Goal: Task Accomplishment & Management: Complete application form

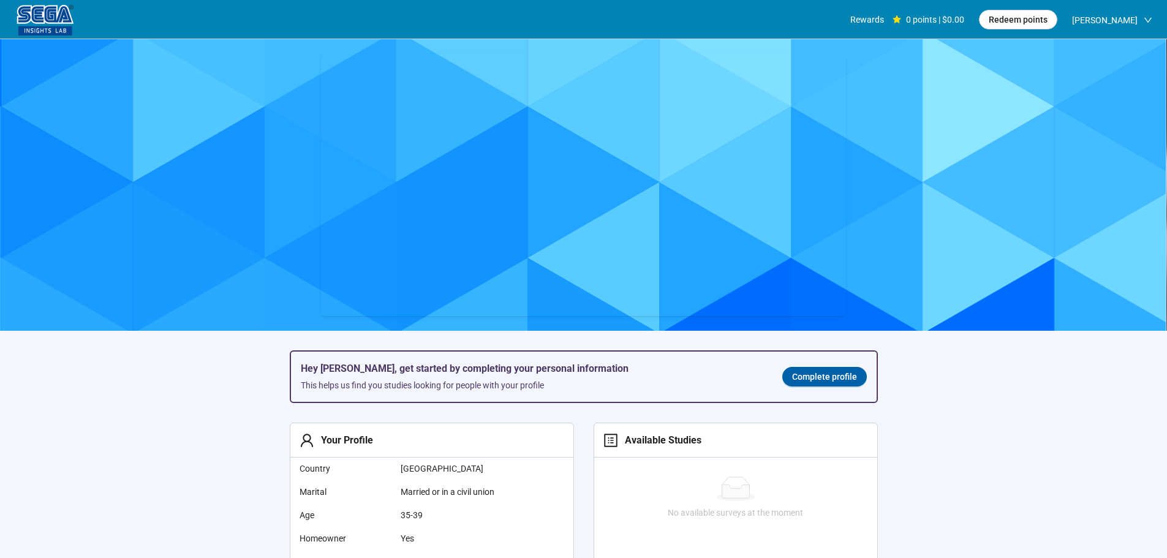
click at [227, 421] on section "Hey [PERSON_NAME], get started by completing your personal information This hel…" at bounding box center [583, 469] width 1167 height 860
click at [819, 371] on link "Complete profile" at bounding box center [824, 377] width 85 height 20
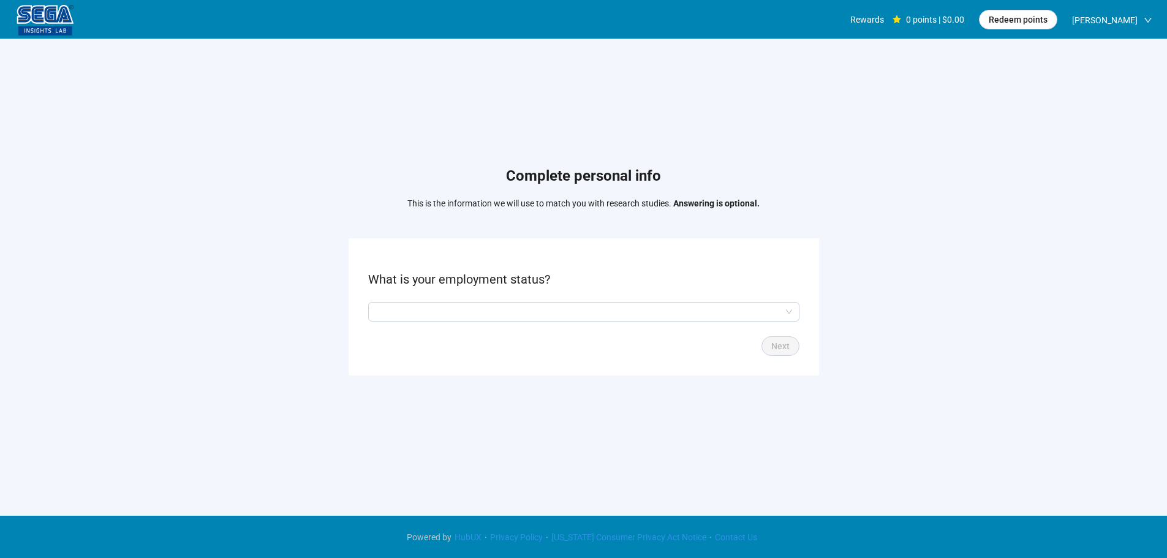
click at [455, 295] on form "What is your employment status? Next" at bounding box center [584, 306] width 470 height 137
click at [454, 307] on input "search" at bounding box center [584, 312] width 417 height 18
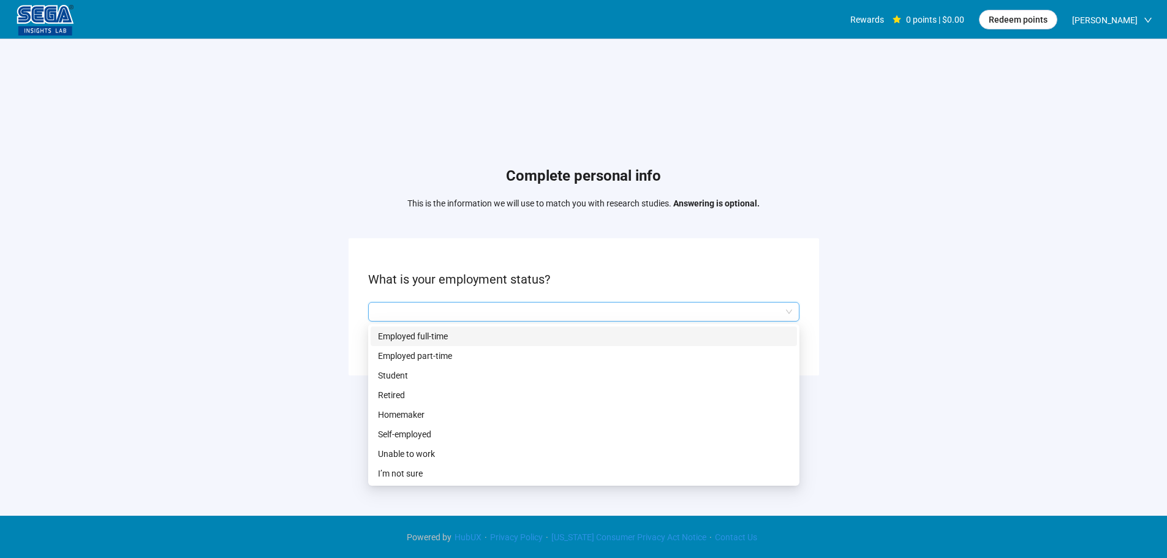
click at [454, 341] on p "Employed full-time" at bounding box center [584, 336] width 412 height 13
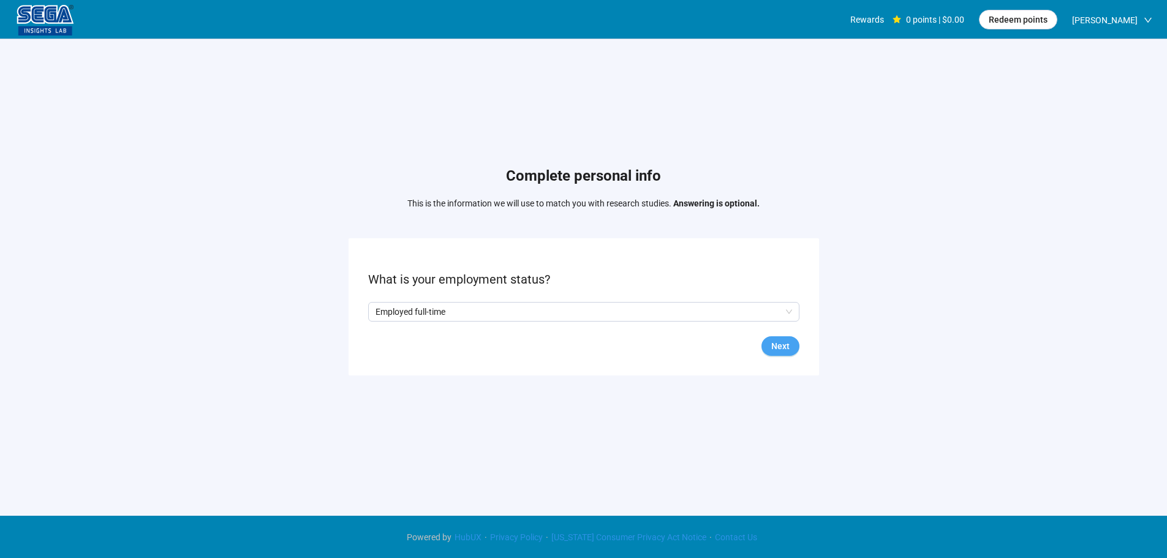
click at [780, 343] on span "Next" at bounding box center [780, 345] width 18 height 13
click at [425, 315] on input "search" at bounding box center [584, 312] width 417 height 18
click at [426, 300] on form "What state do you reside in? Q2hhcmFjdGVyaXN0aWNBbnN3ZXJOb2RlOjQ2ZjU3NzdmLTc0ZW…" at bounding box center [584, 306] width 470 height 137
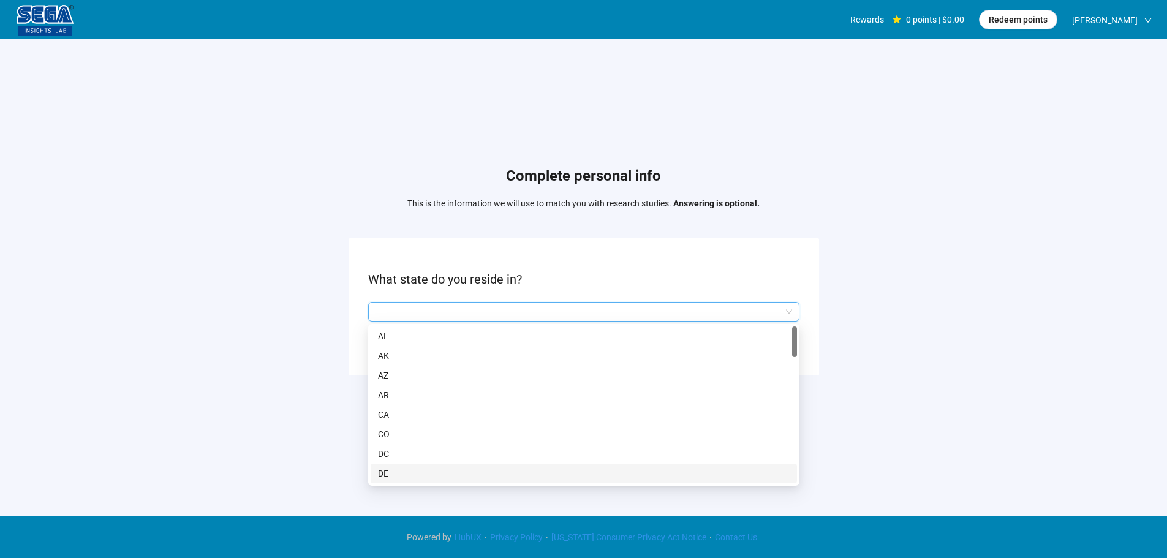
click at [429, 311] on input "search" at bounding box center [584, 312] width 417 height 18
click at [406, 420] on p "MD" at bounding box center [584, 421] width 412 height 13
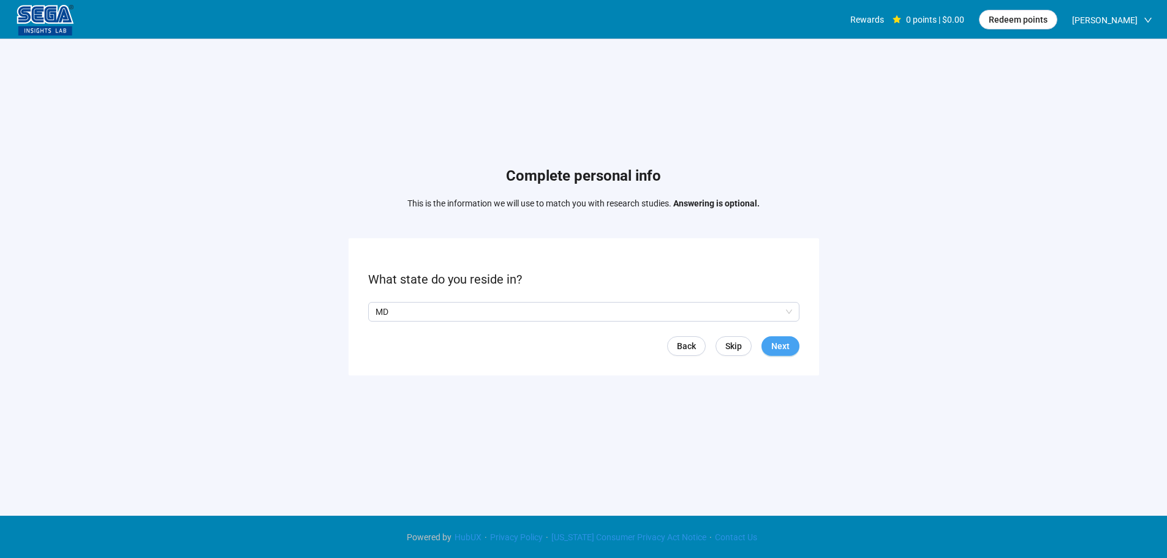
click at [783, 342] on span "Next" at bounding box center [780, 345] width 18 height 13
click at [474, 312] on input "search" at bounding box center [584, 312] width 417 height 18
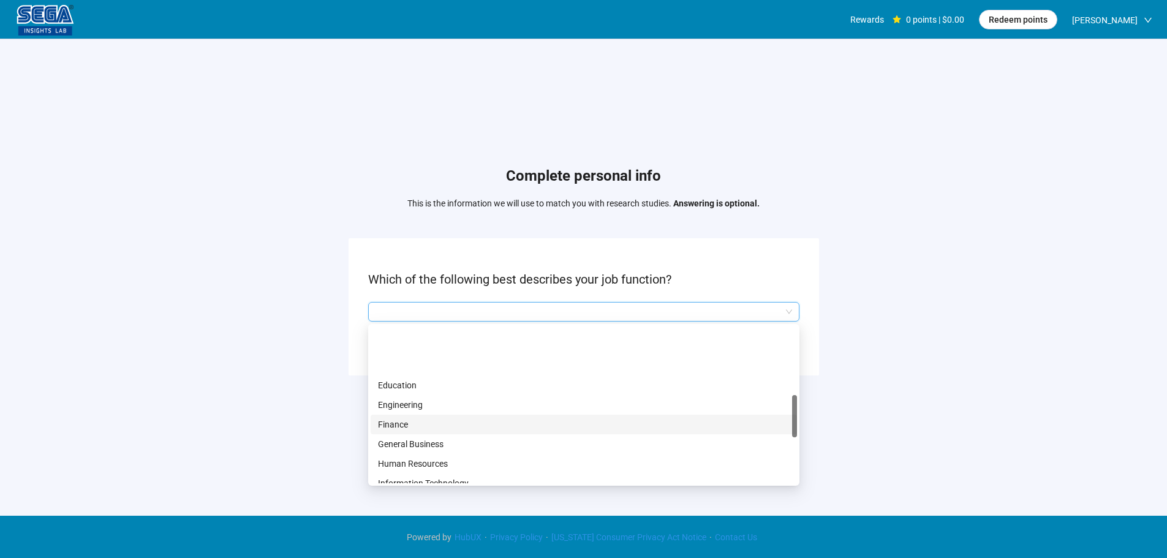
scroll to position [368, 0]
click at [421, 414] on p "Manufacturing" at bounding box center [584, 419] width 412 height 13
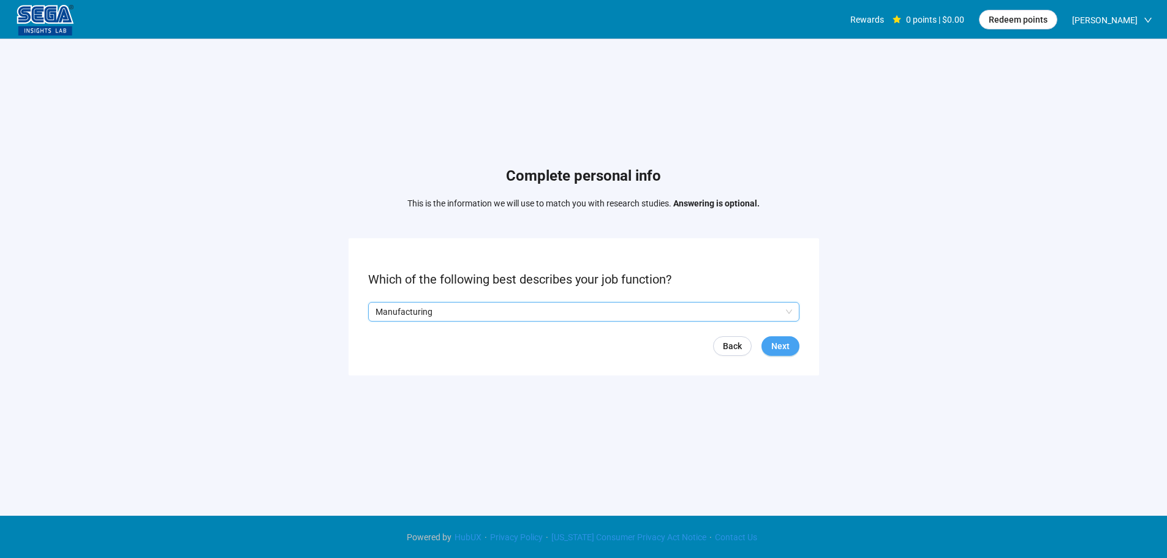
click at [788, 347] on span "Next" at bounding box center [780, 345] width 18 height 13
click at [429, 315] on input "search" at bounding box center [584, 312] width 417 height 18
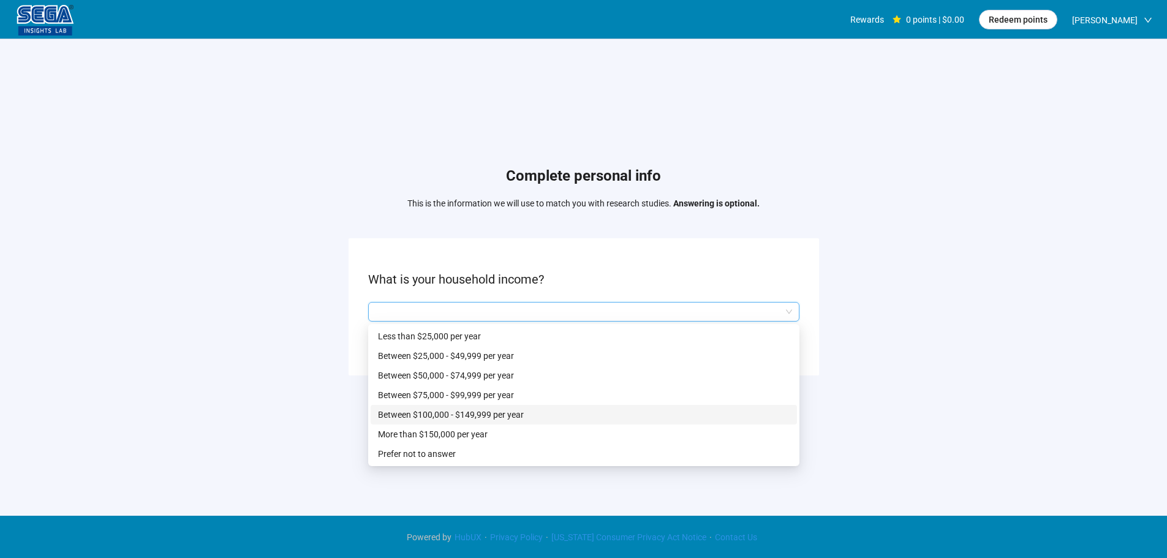
drag, startPoint x: 425, startPoint y: 420, endPoint x: 646, endPoint y: 403, distance: 221.8
click at [425, 420] on p "Between $100,000 - $149,999 per year" at bounding box center [584, 414] width 412 height 13
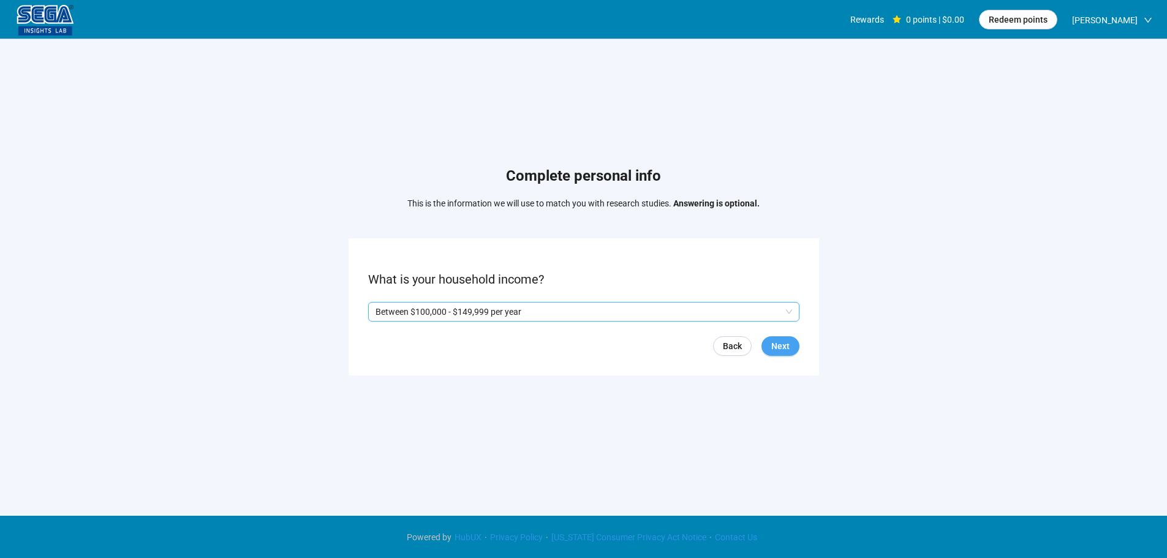
click at [792, 341] on button "Next" at bounding box center [780, 346] width 38 height 20
drag, startPoint x: 383, startPoint y: 312, endPoint x: 429, endPoint y: 331, distance: 48.9
click at [383, 312] on p "Yes" at bounding box center [386, 311] width 13 height 13
click at [777, 339] on span "Next" at bounding box center [780, 345] width 18 height 13
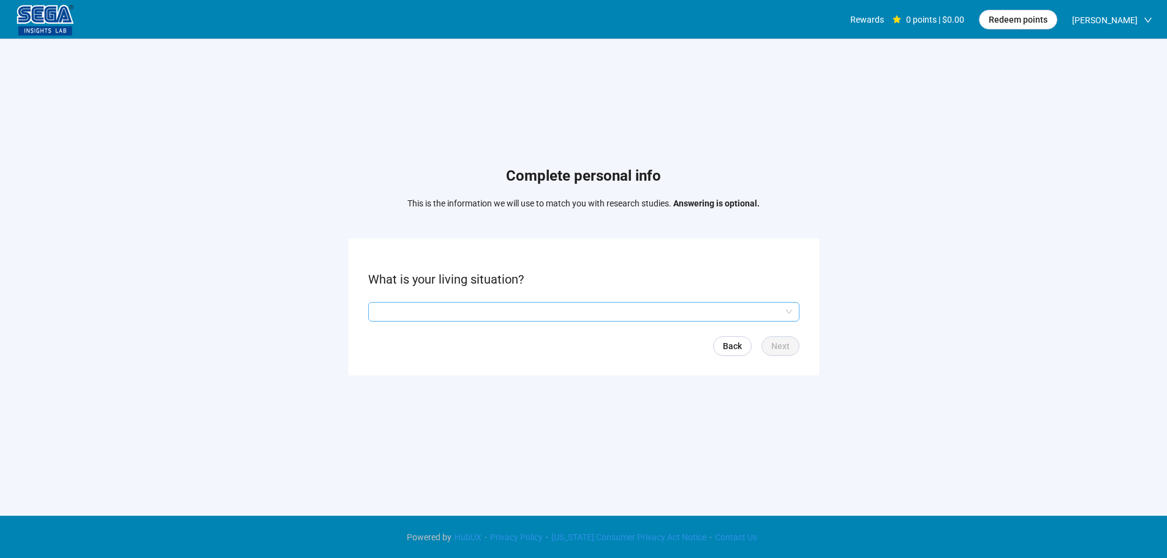
click at [428, 306] on input "search" at bounding box center [584, 312] width 417 height 18
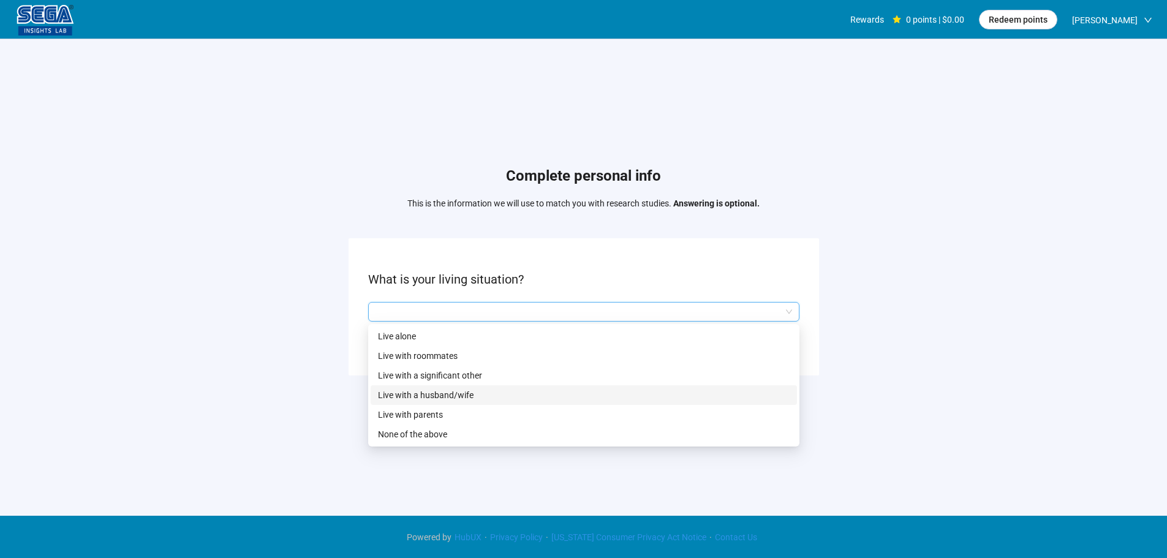
drag, startPoint x: 447, startPoint y: 392, endPoint x: 482, endPoint y: 405, distance: 37.2
click at [448, 392] on p "Live with a husband/wife" at bounding box center [584, 394] width 412 height 13
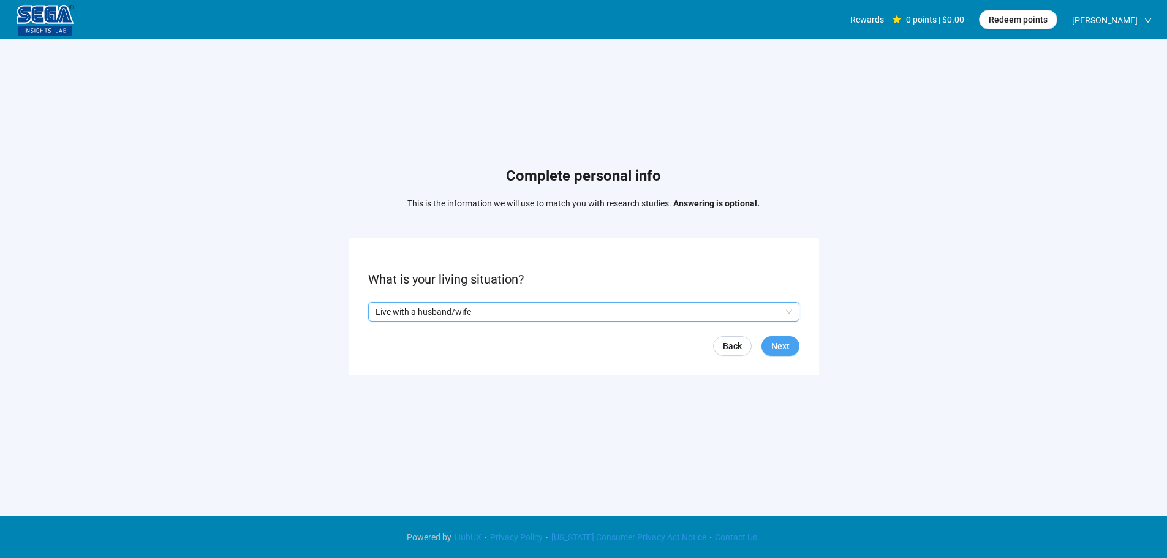
click at [791, 340] on button "Next" at bounding box center [780, 346] width 38 height 20
click at [426, 308] on input "search" at bounding box center [584, 312] width 417 height 18
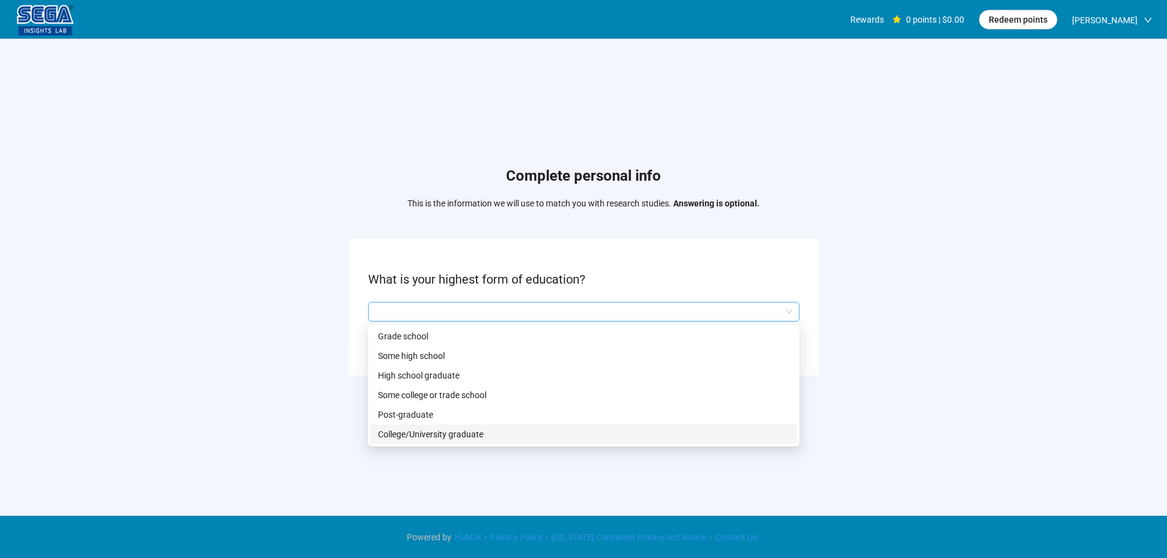
click at [420, 432] on p "College/University graduate" at bounding box center [584, 434] width 412 height 13
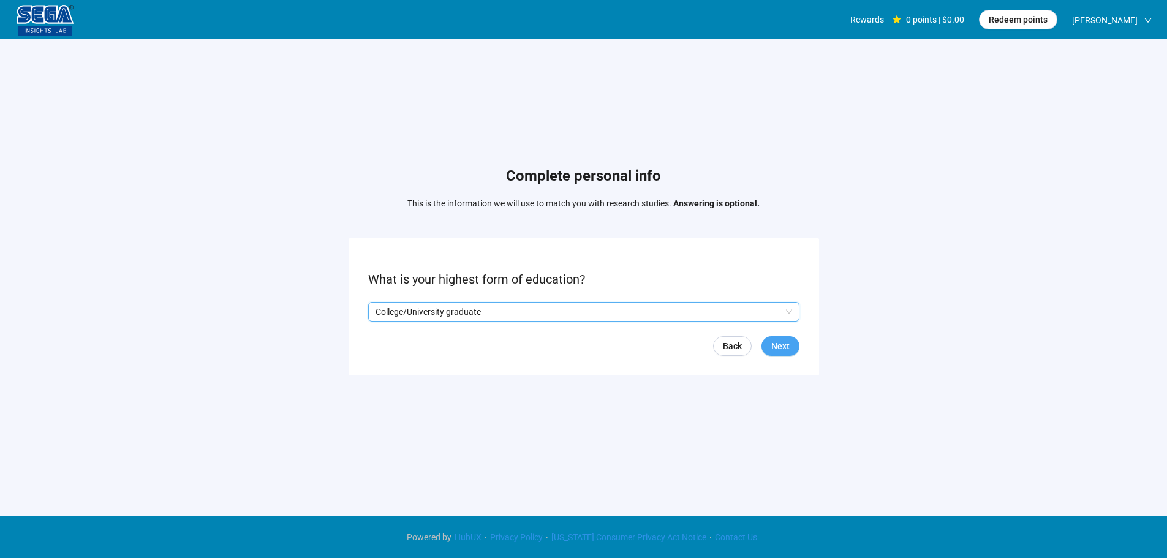
click at [774, 344] on span "Next" at bounding box center [780, 345] width 18 height 13
click at [442, 310] on input "search" at bounding box center [584, 312] width 417 height 18
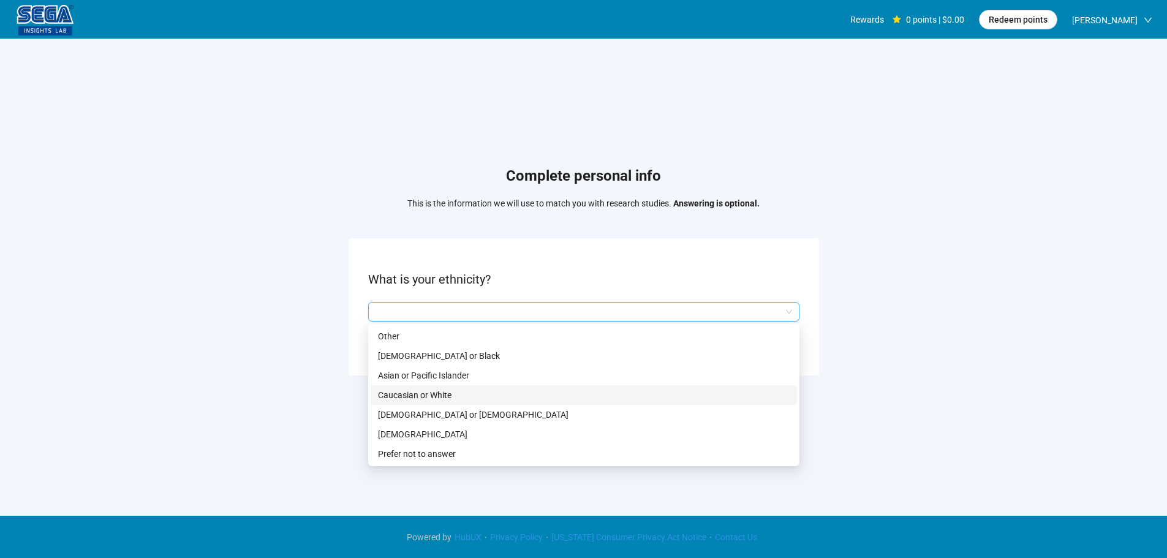
drag, startPoint x: 426, startPoint y: 389, endPoint x: 497, endPoint y: 401, distance: 72.1
click at [426, 389] on p "Caucasian or White" at bounding box center [584, 394] width 412 height 13
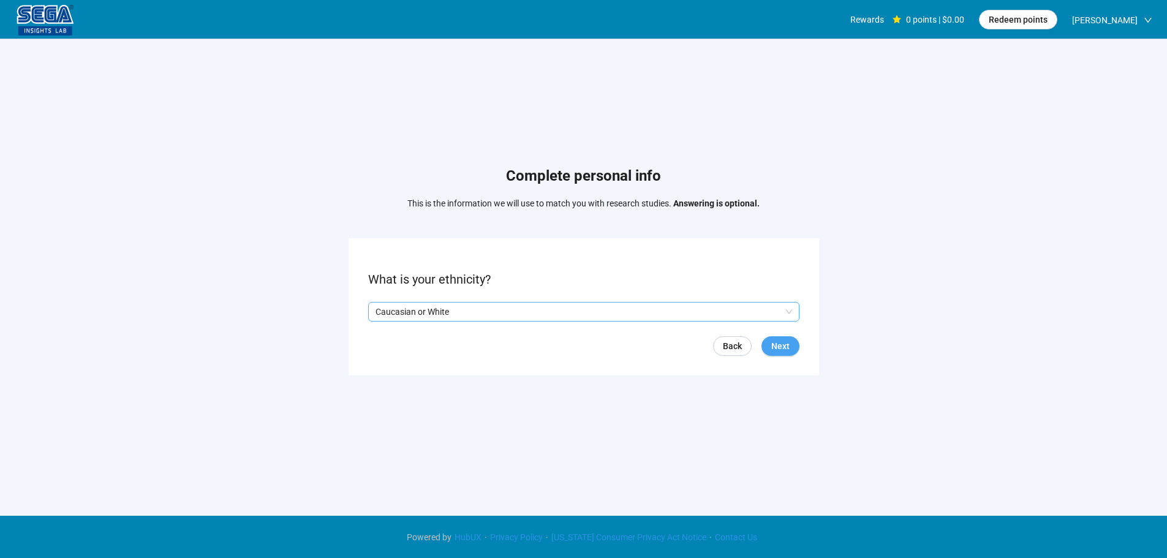
drag, startPoint x: 777, startPoint y: 347, endPoint x: 772, endPoint y: 355, distance: 8.5
click at [777, 347] on span "Next" at bounding box center [780, 345] width 18 height 13
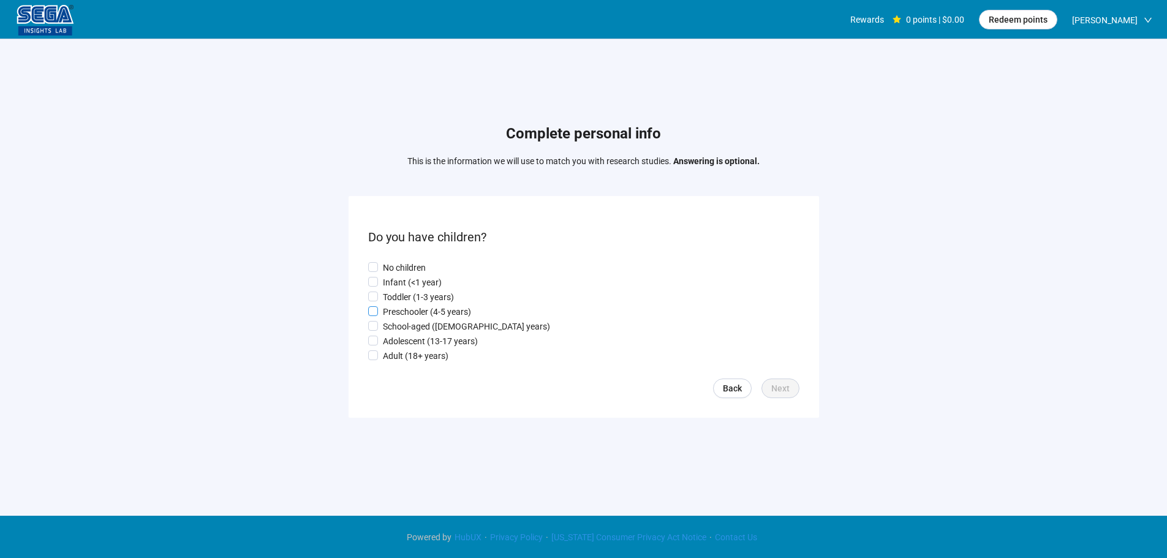
click at [422, 311] on p "Preschooler (4-5 years)" at bounding box center [427, 311] width 88 height 13
click at [422, 296] on p "Toddler (1-3 years)" at bounding box center [418, 296] width 71 height 13
click at [782, 388] on span "Next" at bounding box center [780, 388] width 18 height 13
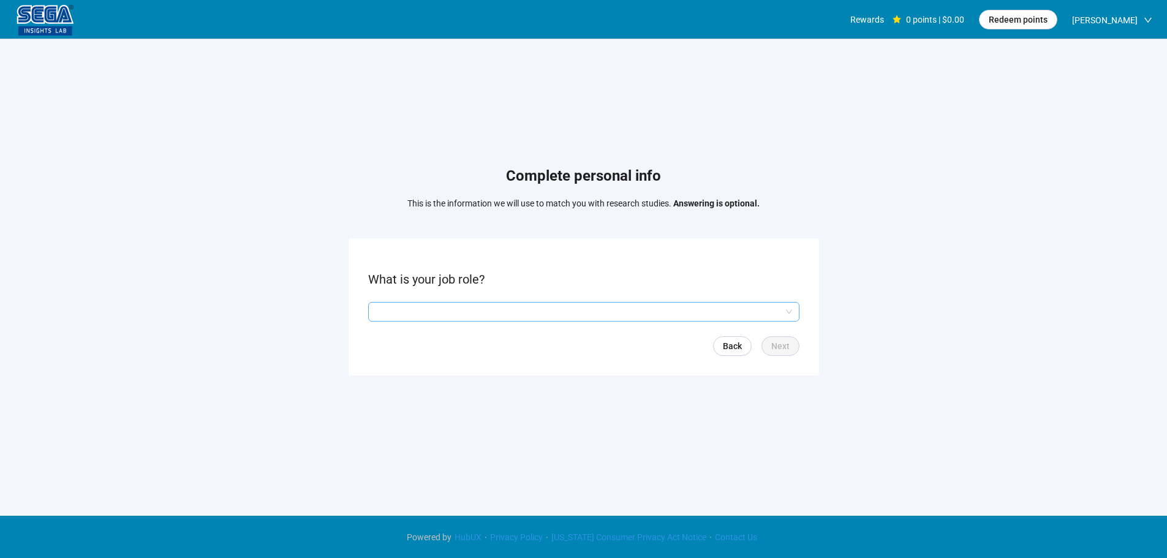
click at [452, 309] on input "search" at bounding box center [584, 312] width 417 height 18
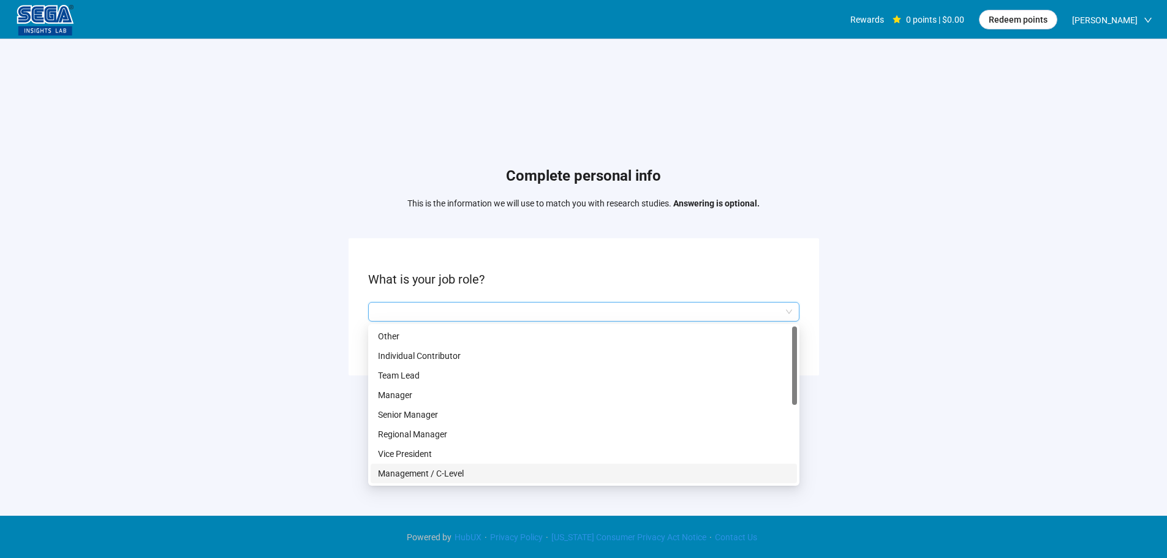
click at [455, 469] on p "Management / C-Level" at bounding box center [584, 473] width 412 height 13
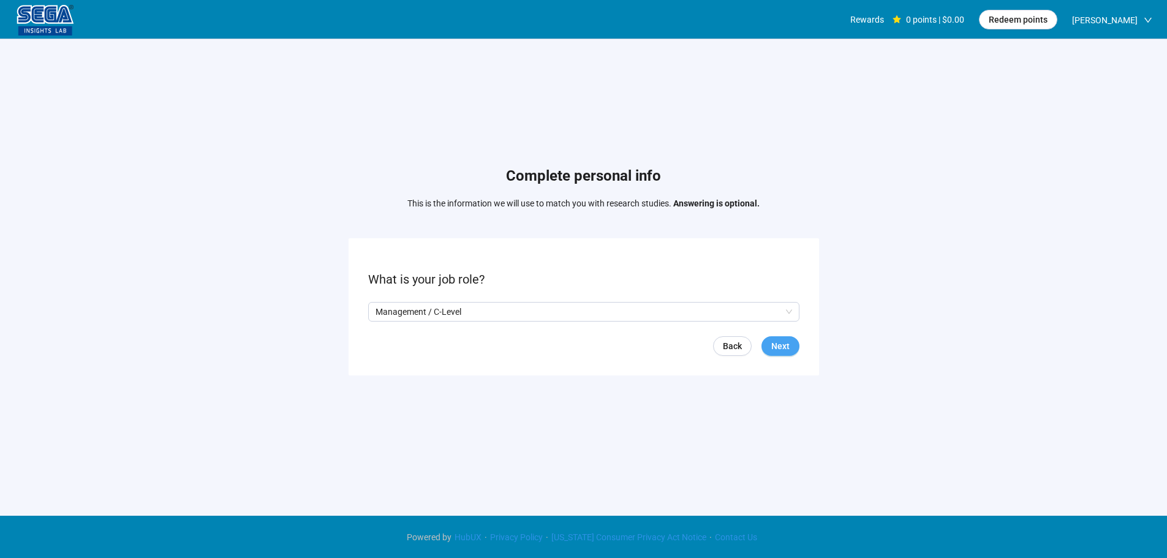
click at [780, 344] on span "Next" at bounding box center [780, 345] width 18 height 13
click at [405, 314] on input "search" at bounding box center [584, 312] width 417 height 18
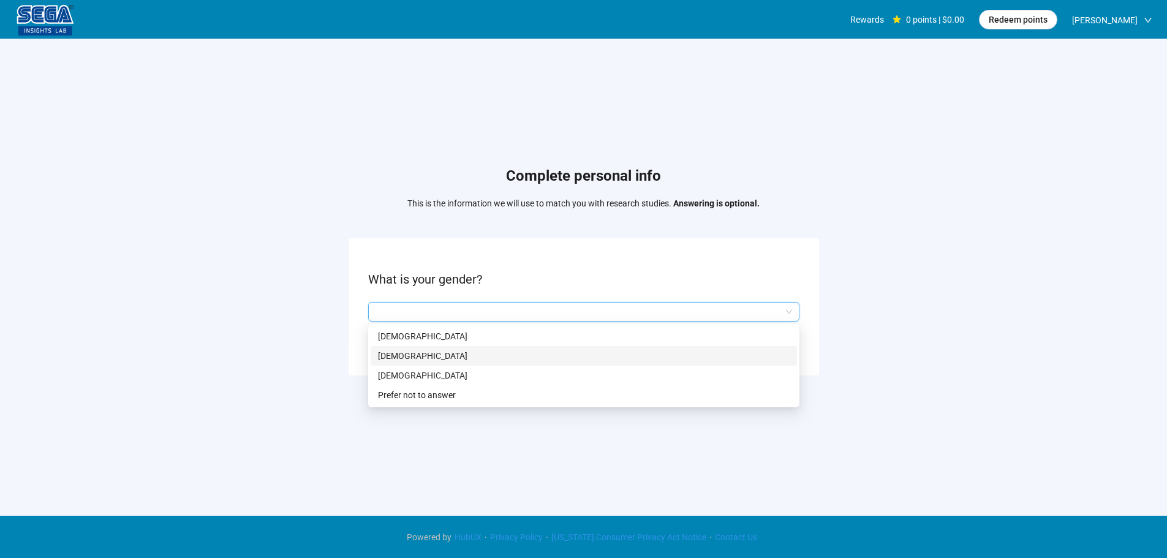
click at [397, 360] on p "[DEMOGRAPHIC_DATA]" at bounding box center [584, 355] width 412 height 13
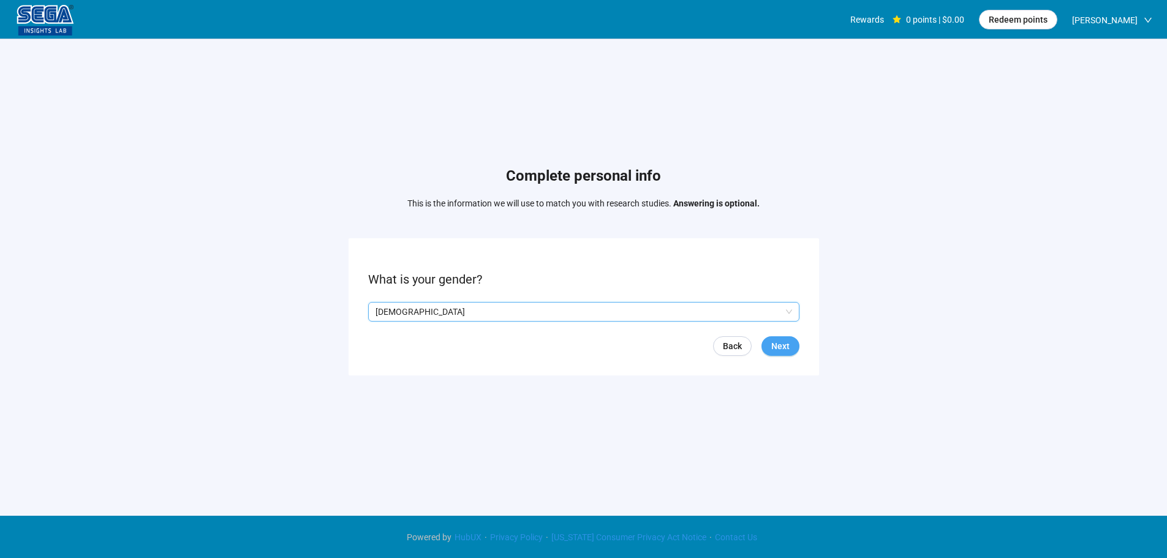
click at [774, 341] on span "Next" at bounding box center [780, 345] width 18 height 13
click at [392, 308] on input at bounding box center [396, 312] width 54 height 18
type input "**"
click at [787, 344] on span "Next" at bounding box center [780, 345] width 18 height 13
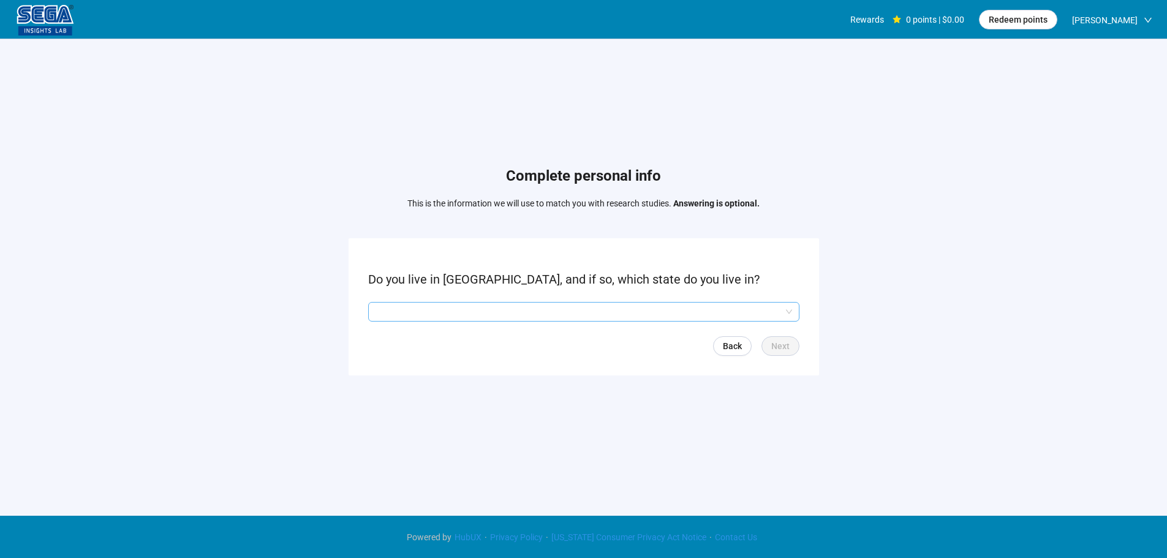
click at [428, 308] on input "search" at bounding box center [584, 312] width 417 height 18
click at [466, 310] on input "search" at bounding box center [584, 312] width 417 height 18
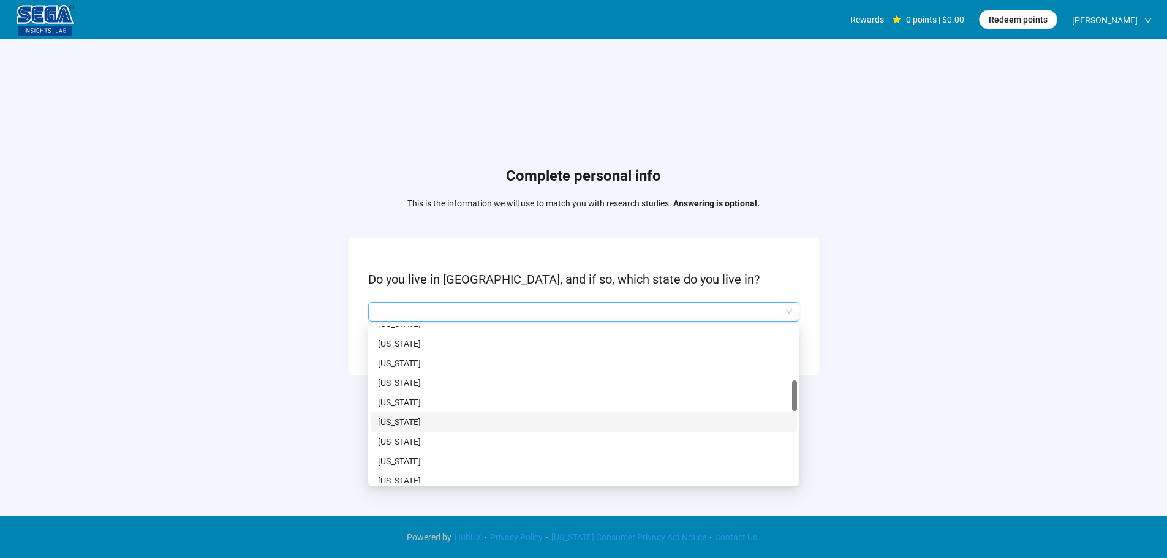
scroll to position [368, 0]
click at [402, 358] on p "[US_STATE]" at bounding box center [584, 360] width 412 height 13
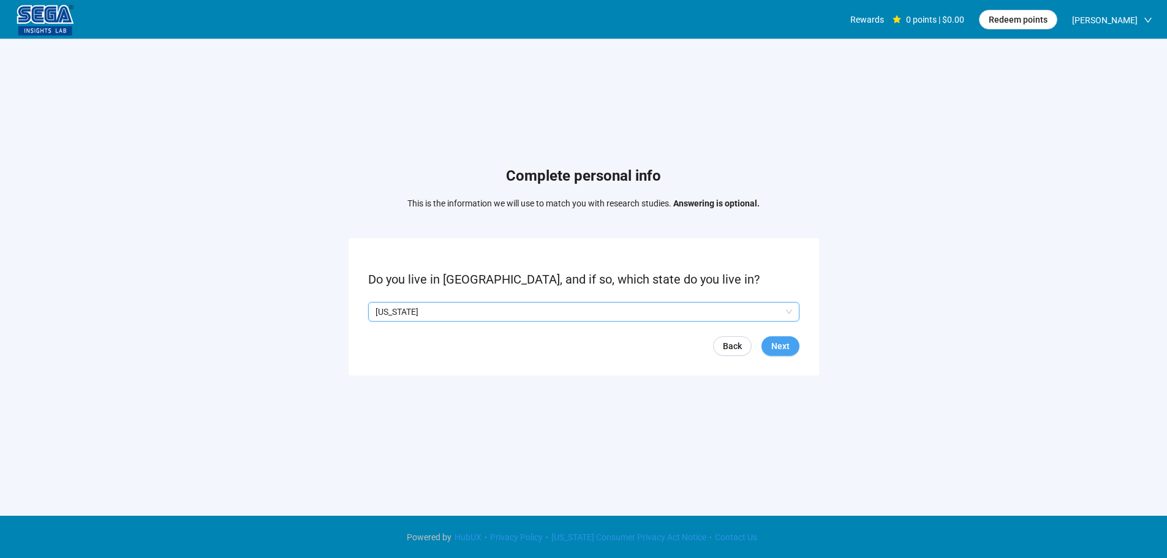
click at [780, 350] on span "Next" at bounding box center [780, 345] width 18 height 13
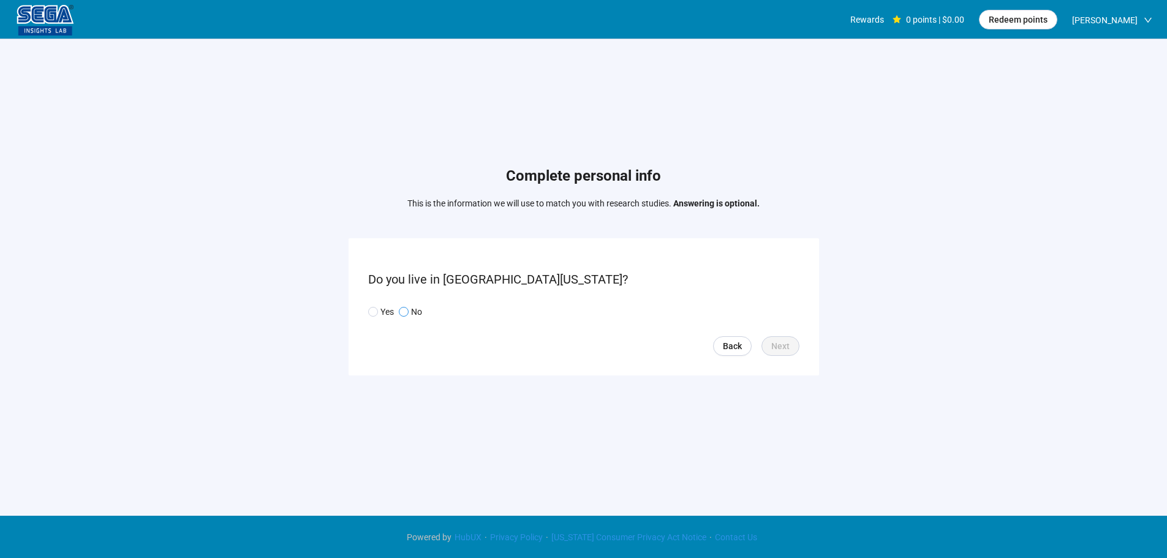
click at [416, 314] on p "No" at bounding box center [416, 311] width 11 height 13
click at [792, 347] on button "Next" at bounding box center [780, 346] width 38 height 20
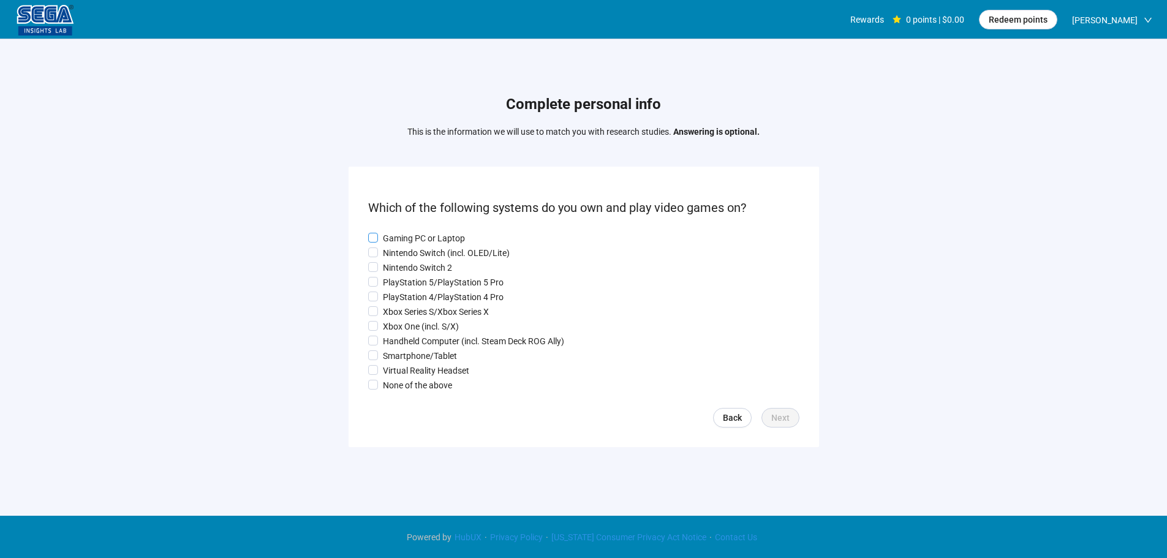
click at [405, 235] on p "Gaming PC or Laptop" at bounding box center [424, 238] width 82 height 13
click at [395, 255] on p "Nintendo Switch (incl. OLED/Lite)" at bounding box center [446, 252] width 127 height 13
drag, startPoint x: 391, startPoint y: 269, endPoint x: 388, endPoint y: 279, distance: 10.9
click at [391, 271] on p "Nintendo Switch 2" at bounding box center [417, 267] width 69 height 13
click at [388, 282] on p "PlayStation 5/PlayStation 5 Pro" at bounding box center [443, 282] width 121 height 13
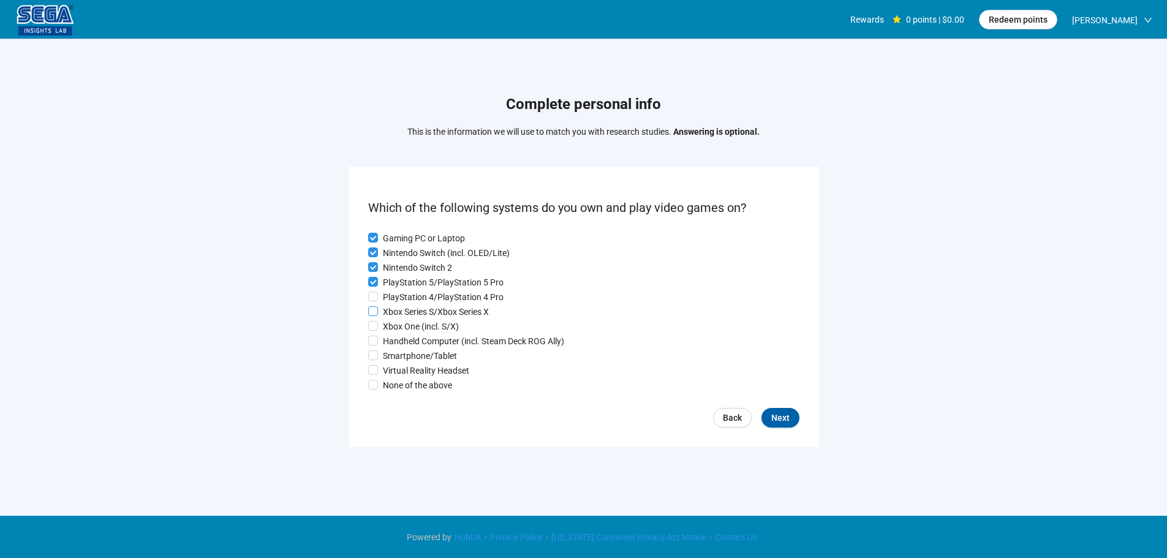
drag, startPoint x: 390, startPoint y: 298, endPoint x: 390, endPoint y: 312, distance: 13.5
click at [390, 300] on p "PlayStation 4/PlayStation 4 Pro" at bounding box center [443, 296] width 121 height 13
drag, startPoint x: 390, startPoint y: 312, endPoint x: 389, endPoint y: 328, distance: 16.6
click at [390, 313] on p "Xbox Series S/Xbox Series X" at bounding box center [436, 311] width 106 height 13
click at [389, 330] on p "Xbox One (incl. S/X)" at bounding box center [421, 326] width 76 height 13
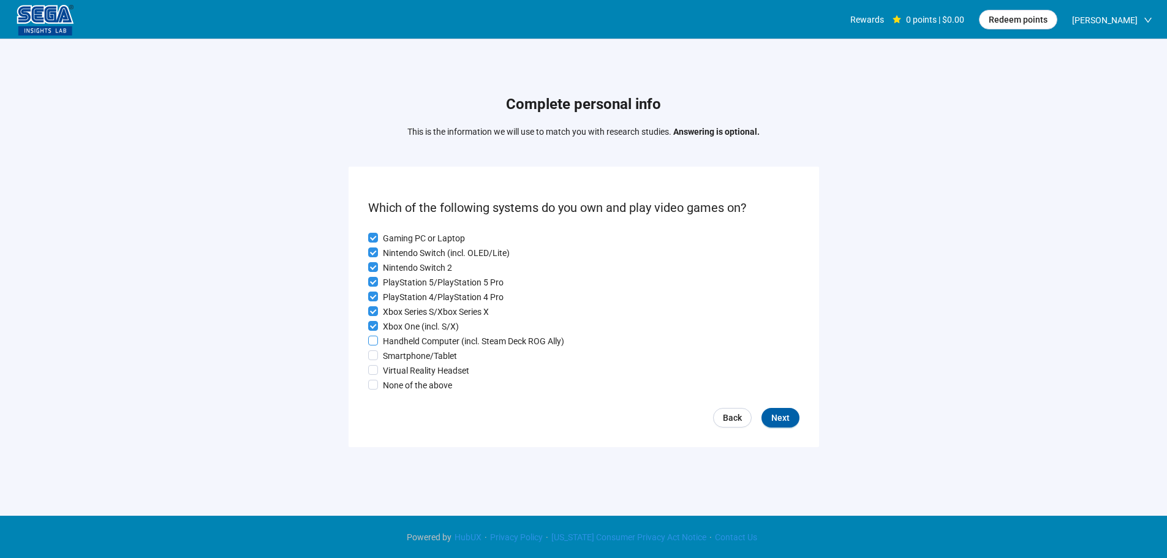
click at [389, 344] on p "Handheld Computer (incl. Steam Deck ROG Ally)" at bounding box center [473, 340] width 181 height 13
click at [390, 360] on p "Smartphone/Tablet" at bounding box center [420, 355] width 74 height 13
click at [390, 367] on p "Virtual Reality Headset" at bounding box center [426, 370] width 86 height 13
click at [776, 422] on span "Next" at bounding box center [780, 417] width 18 height 13
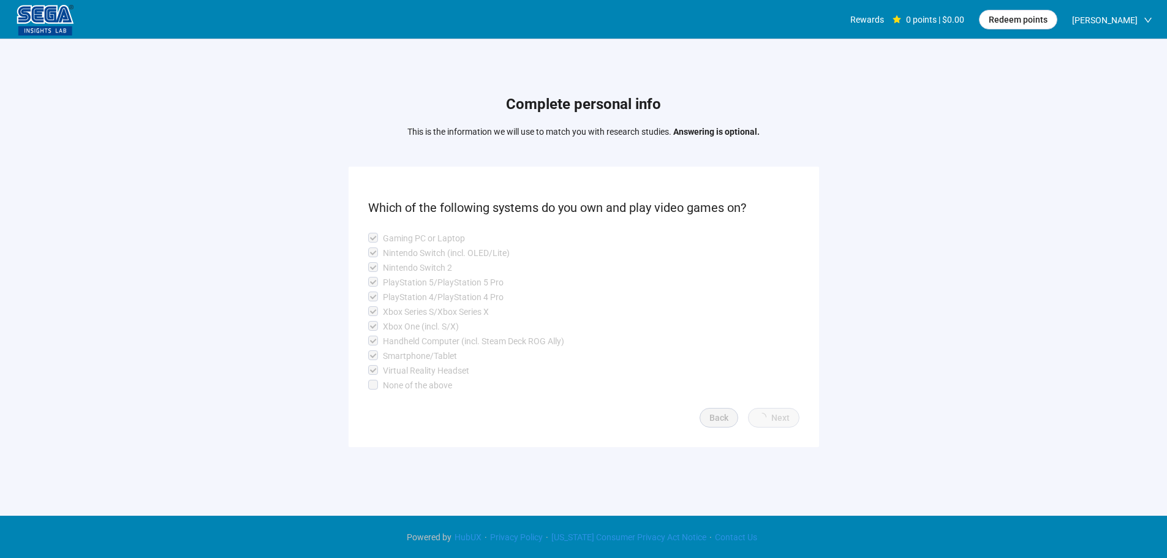
scroll to position [1, 0]
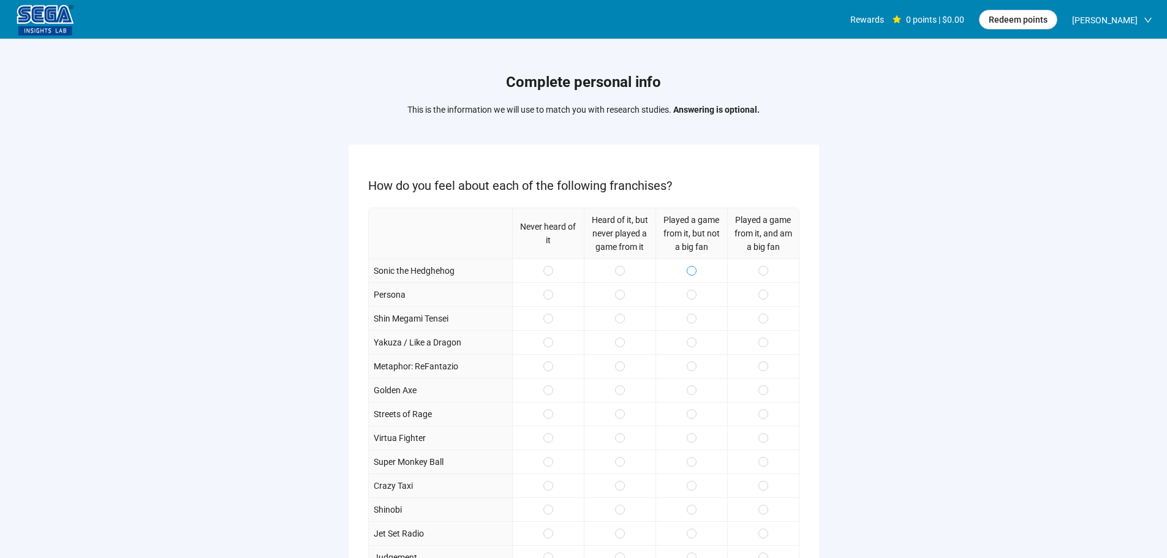
click at [689, 271] on span at bounding box center [692, 271] width 10 height 10
drag, startPoint x: 693, startPoint y: 303, endPoint x: 695, endPoint y: 296, distance: 7.5
click at [692, 303] on div at bounding box center [691, 294] width 72 height 24
click at [695, 273] on span at bounding box center [692, 271] width 10 height 10
click at [759, 339] on span at bounding box center [763, 343] width 10 height 10
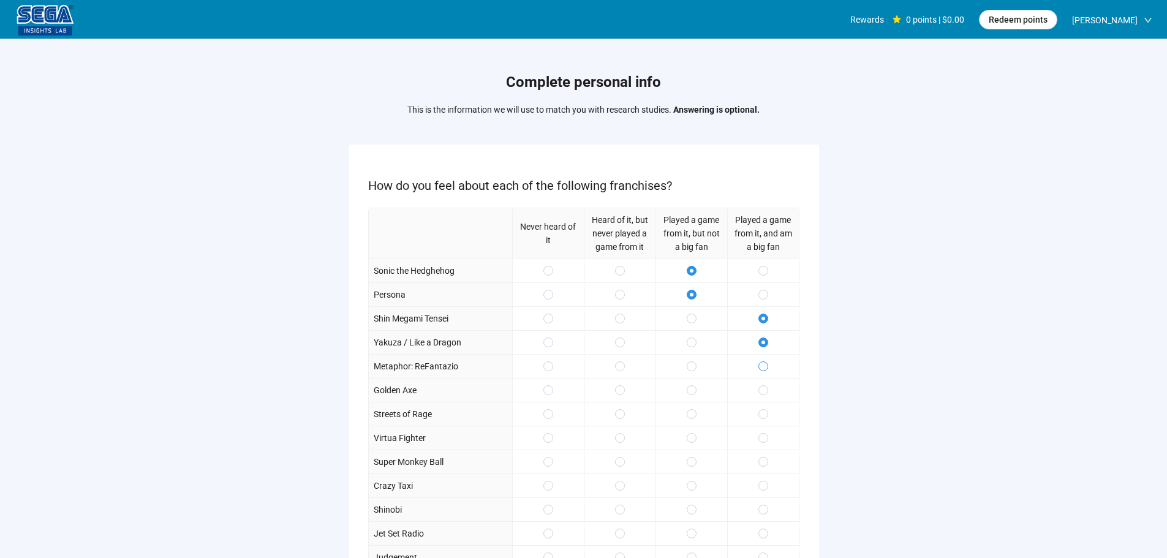
click at [764, 361] on label at bounding box center [763, 366] width 10 height 13
click at [761, 376] on div at bounding box center [763, 366] width 72 height 24
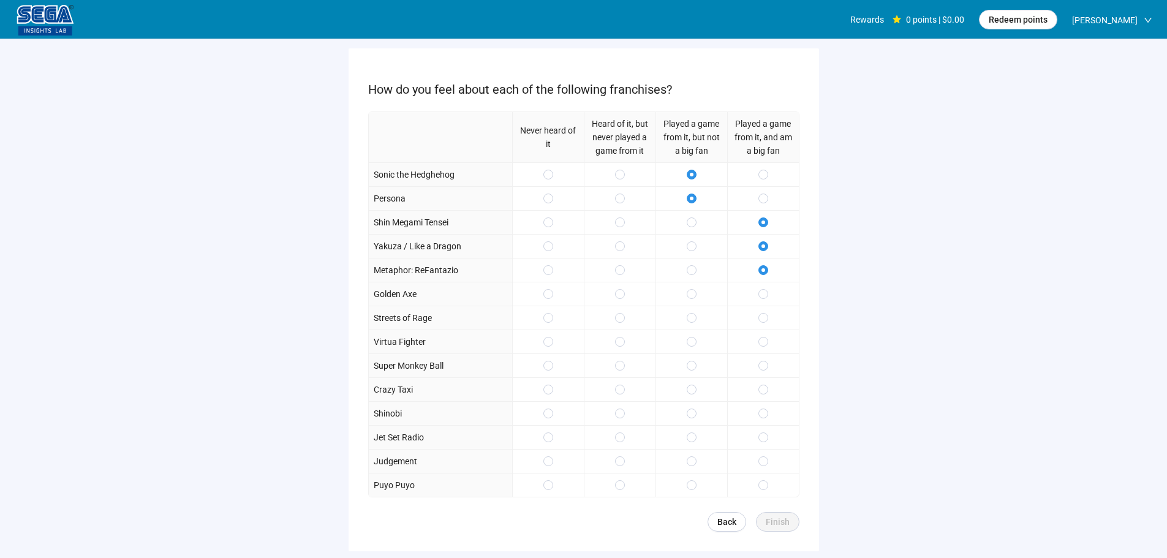
scroll to position [179, 0]
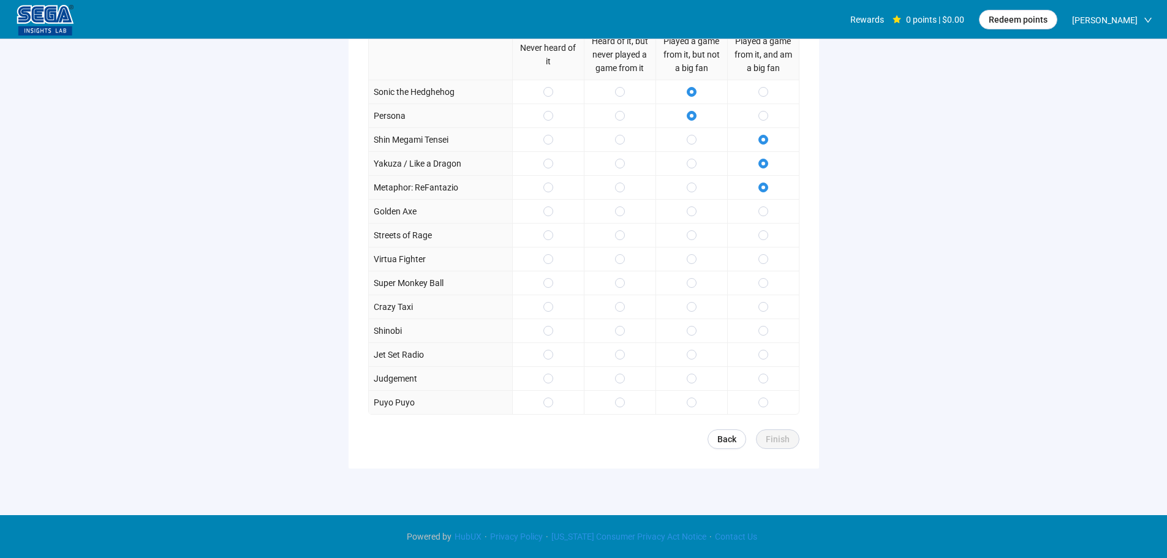
click at [698, 211] on div at bounding box center [691, 211] width 72 height 24
click at [691, 241] on label at bounding box center [692, 235] width 10 height 13
click at [682, 259] on div at bounding box center [691, 259] width 72 height 24
click at [689, 290] on label at bounding box center [692, 282] width 10 height 13
click at [686, 321] on div at bounding box center [691, 331] width 72 height 24
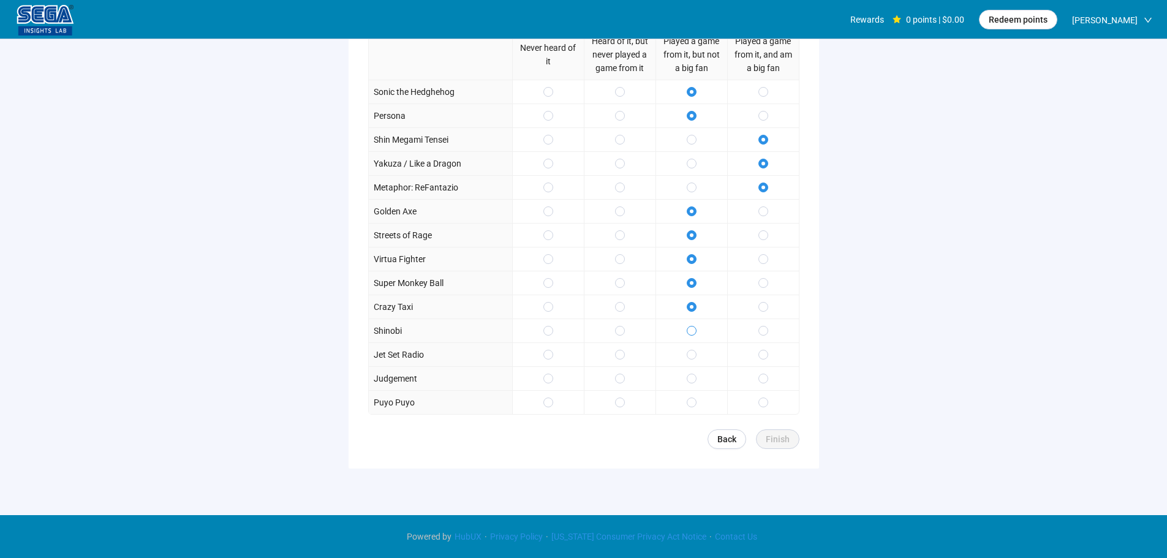
click at [695, 330] on span at bounding box center [692, 331] width 10 height 10
click at [768, 402] on span at bounding box center [763, 403] width 10 height 10
click at [788, 439] on span "Finish" at bounding box center [778, 438] width 24 height 13
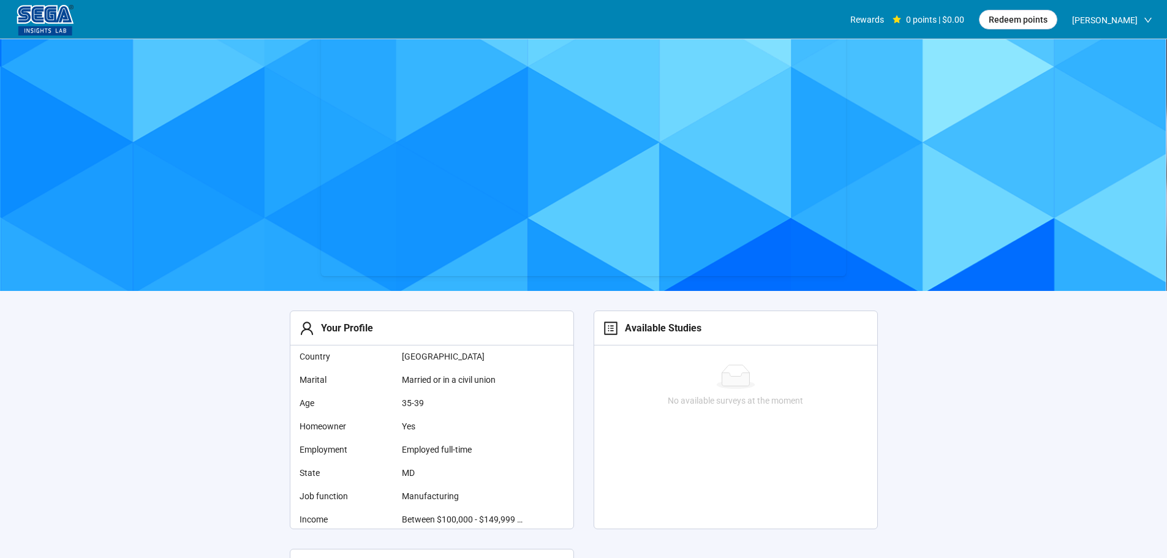
scroll to position [61, 0]
